Goal: Transaction & Acquisition: Download file/media

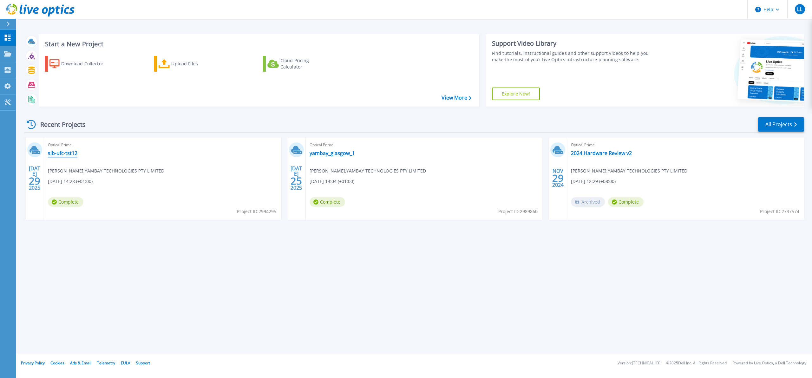
click at [64, 154] on link "sib-ufc-tst12" at bounding box center [62, 153] width 29 height 6
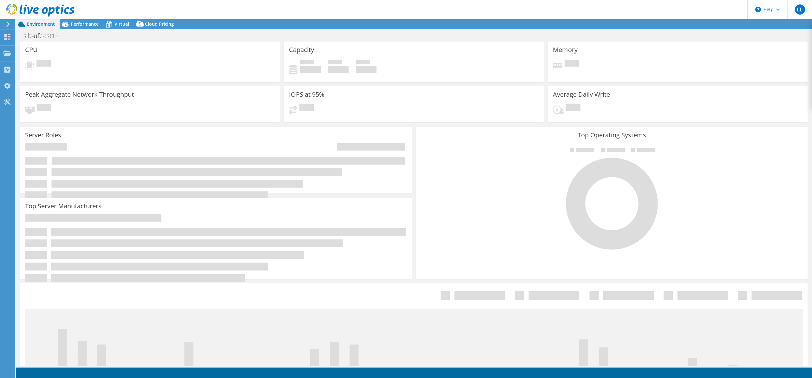
select select "USD"
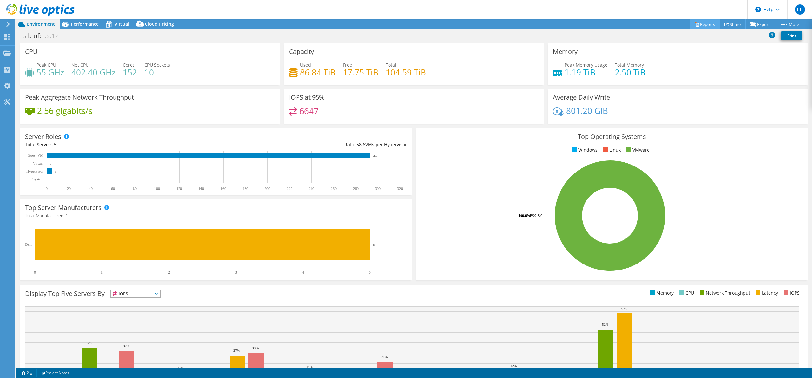
click at [707, 25] on link "Reports" at bounding box center [704, 24] width 30 height 10
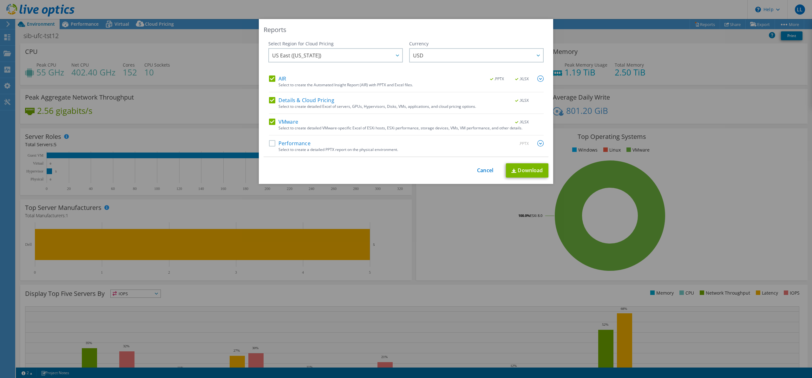
click at [293, 101] on label "Details & Cloud Pricing" at bounding box center [301, 100] width 65 height 6
click at [0, 0] on input "Details & Cloud Pricing" at bounding box center [0, 0] width 0 height 0
click at [273, 78] on label "AIR" at bounding box center [277, 78] width 17 height 6
click at [0, 0] on input "AIR" at bounding box center [0, 0] width 0 height 0
click at [274, 77] on label "AIR" at bounding box center [277, 78] width 17 height 6
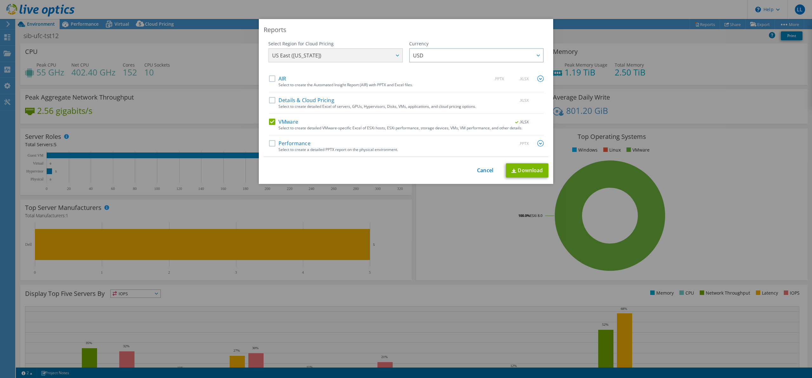
click at [0, 0] on input "AIR" at bounding box center [0, 0] width 0 height 0
click at [270, 121] on label "VMware" at bounding box center [283, 122] width 29 height 6
click at [0, 0] on input "VMware" at bounding box center [0, 0] width 0 height 0
click at [535, 177] on link "Download" at bounding box center [527, 170] width 42 height 14
click at [271, 121] on label "VMware" at bounding box center [283, 122] width 29 height 6
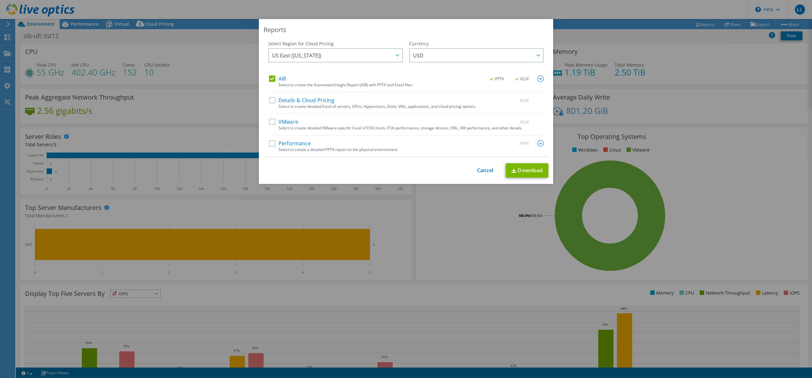
click at [0, 0] on input "VMware" at bounding box center [0, 0] width 0 height 0
click at [271, 79] on label "AIR" at bounding box center [277, 78] width 17 height 6
click at [0, 0] on input "AIR" at bounding box center [0, 0] width 0 height 0
click at [521, 175] on link "Download" at bounding box center [527, 170] width 42 height 14
